Goal: Information Seeking & Learning: Understand process/instructions

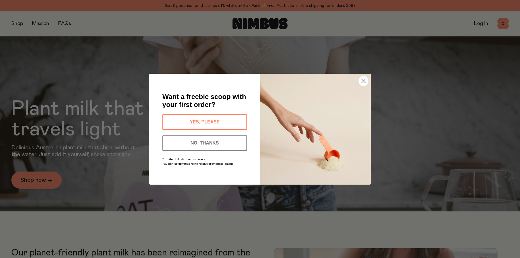
scroll to position [142, 0]
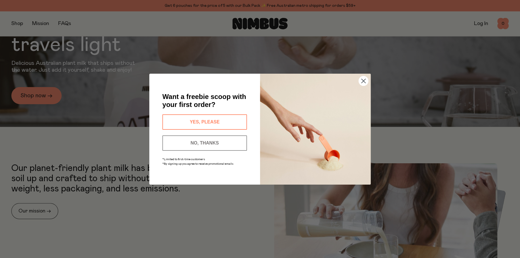
click at [361, 81] on circle "Close dialog" at bounding box center [363, 80] width 9 height 9
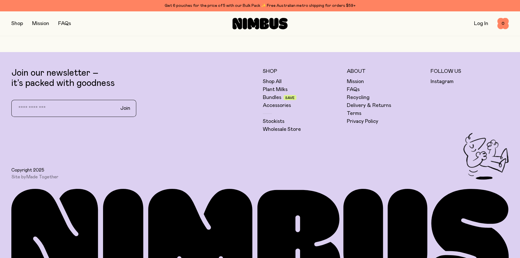
scroll to position [1809, 0]
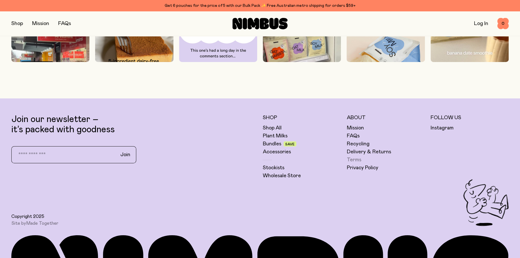
click at [356, 157] on link "Terms" at bounding box center [354, 159] width 14 height 7
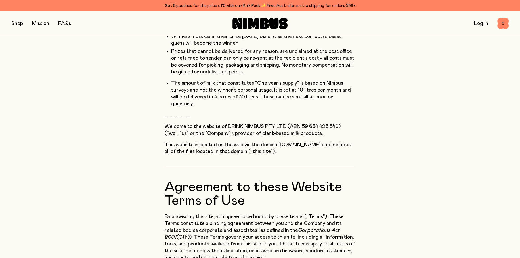
scroll to position [312, 0]
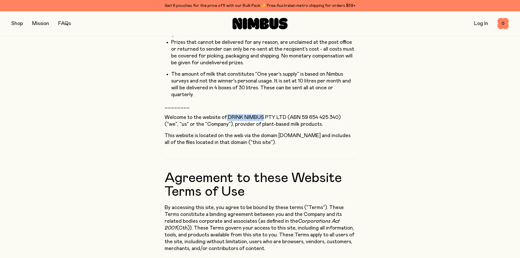
drag, startPoint x: 226, startPoint y: 111, endPoint x: 263, endPoint y: 111, distance: 37.2
click at [263, 114] on p "Welcome to the website of DRINK NIMBUS PTY LTD (ABN 59 654 425 340) ("we", "us"…" at bounding box center [260, 121] width 191 height 14
copy p "DRINK NIMBUS"
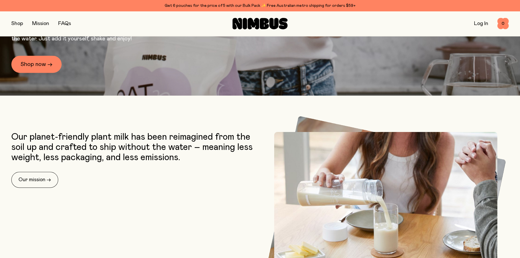
scroll to position [181, 0]
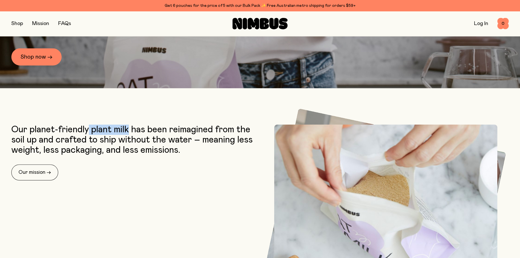
drag, startPoint x: 90, startPoint y: 130, endPoint x: 131, endPoint y: 130, distance: 40.6
click at [131, 130] on p "Our planet-friendly plant milk has been reimagined from the soil up and crafted…" at bounding box center [134, 139] width 246 height 31
copy p "plant milk"
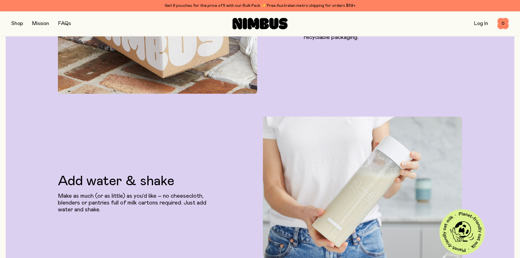
scroll to position [1895, 0]
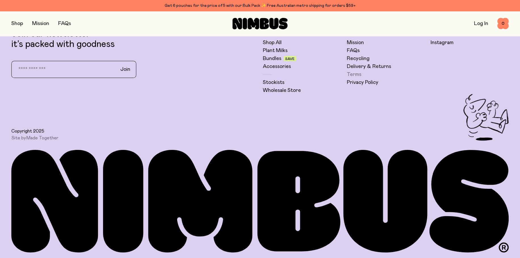
click at [357, 72] on link "Terms" at bounding box center [354, 74] width 14 height 7
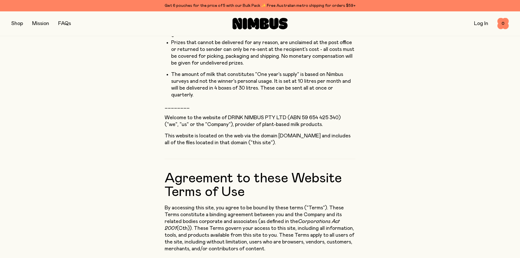
scroll to position [312, 0]
drag, startPoint x: 227, startPoint y: 110, endPoint x: 265, endPoint y: 110, distance: 38.0
click at [265, 114] on p "Welcome to the website of DRINK NIMBUS PTY LTD (ABN 59 654 425 340) ("we", "us"…" at bounding box center [260, 121] width 191 height 14
copy p "DRINK NIMBUS"
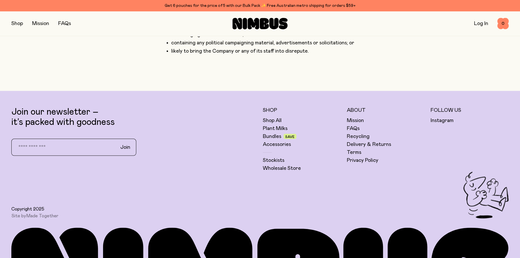
scroll to position [4762, 0]
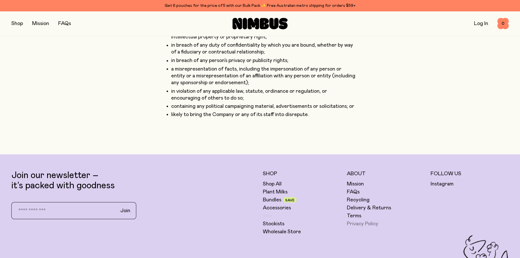
click at [359, 220] on link "Privacy Policy" at bounding box center [363, 223] width 32 height 7
